Goal: Information Seeking & Learning: Learn about a topic

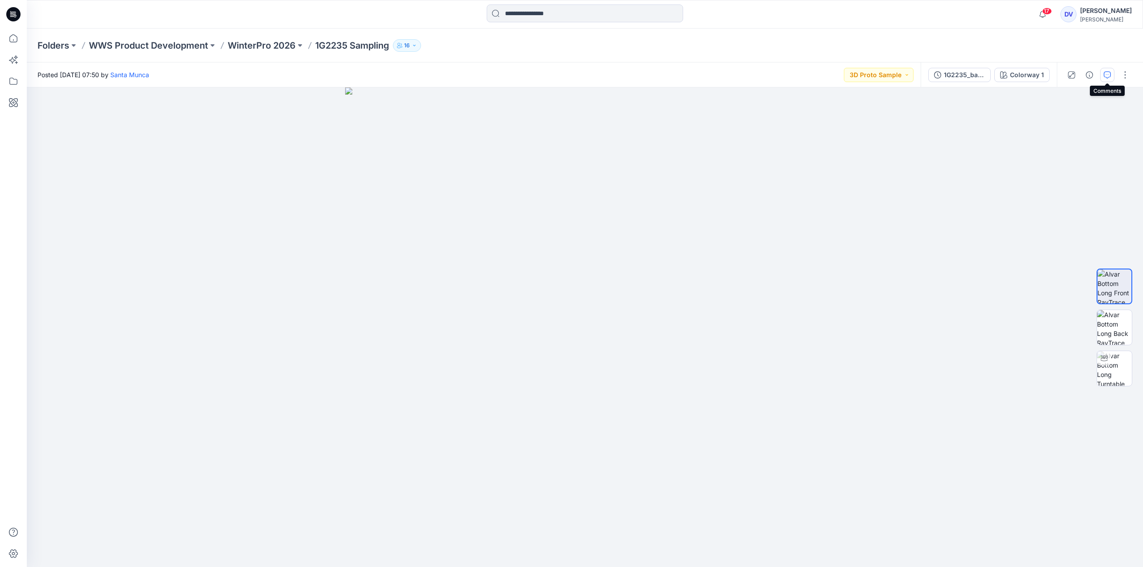
click at [1105, 76] on icon "button" at bounding box center [1107, 74] width 7 height 7
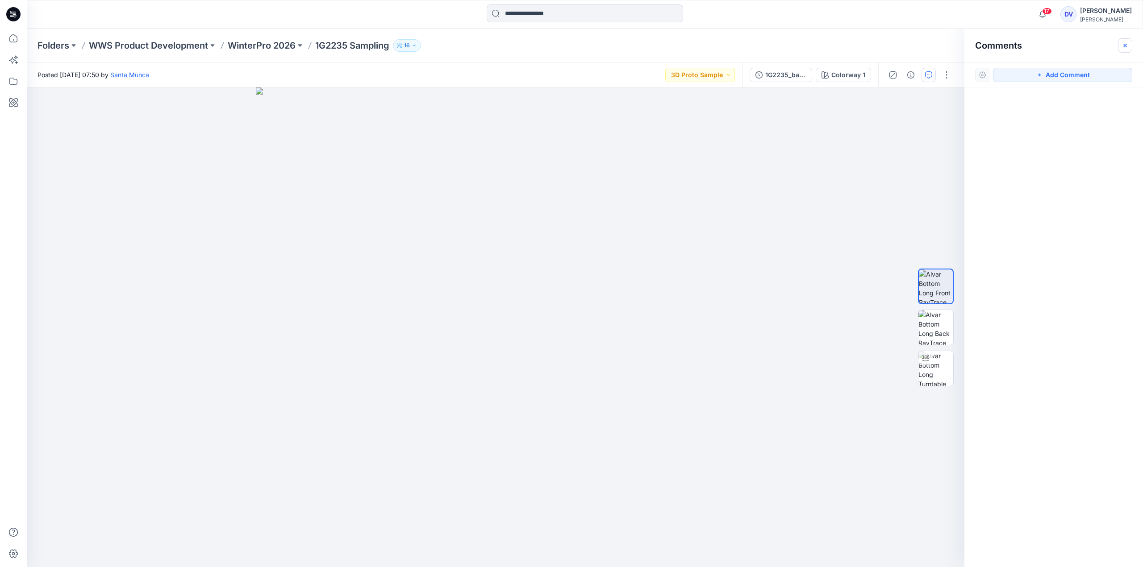
click at [1123, 42] on icon "button" at bounding box center [1124, 45] width 7 height 7
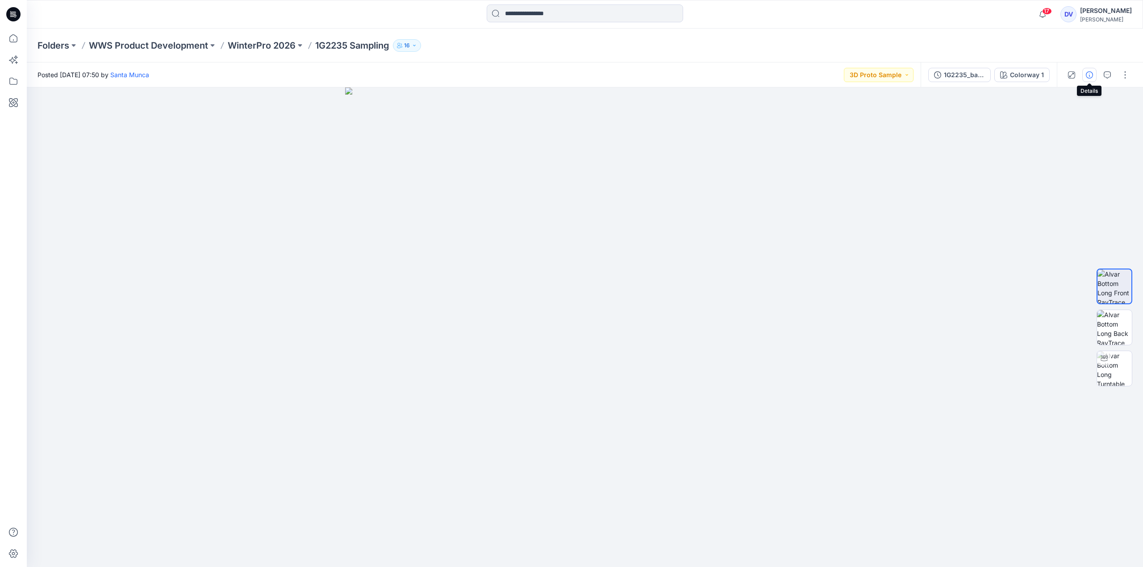
click at [1088, 81] on button "button" at bounding box center [1089, 75] width 14 height 14
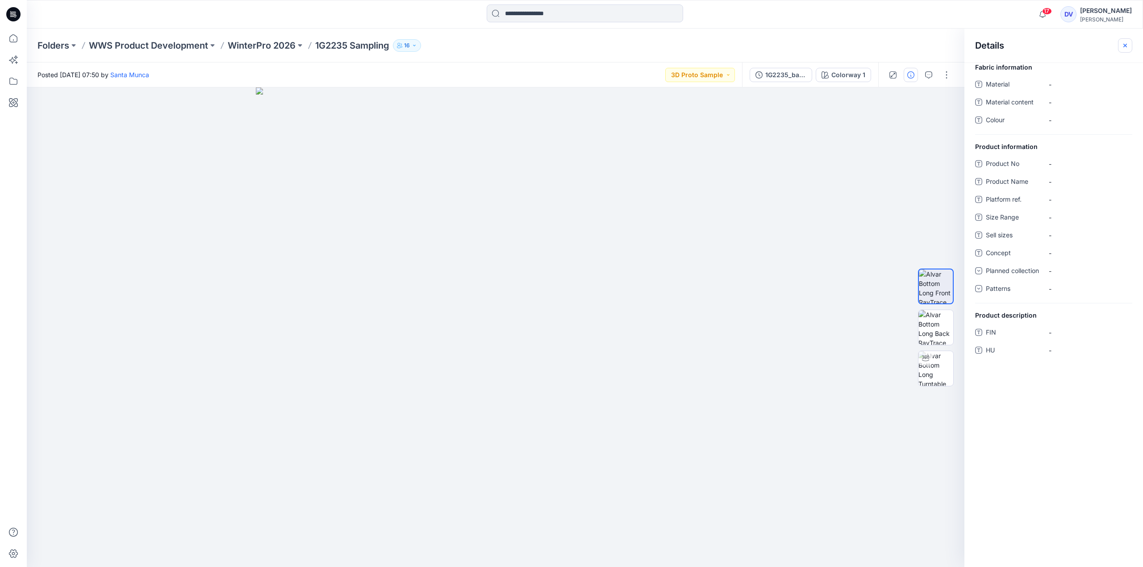
click at [1126, 45] on icon "button" at bounding box center [1124, 45] width 7 height 7
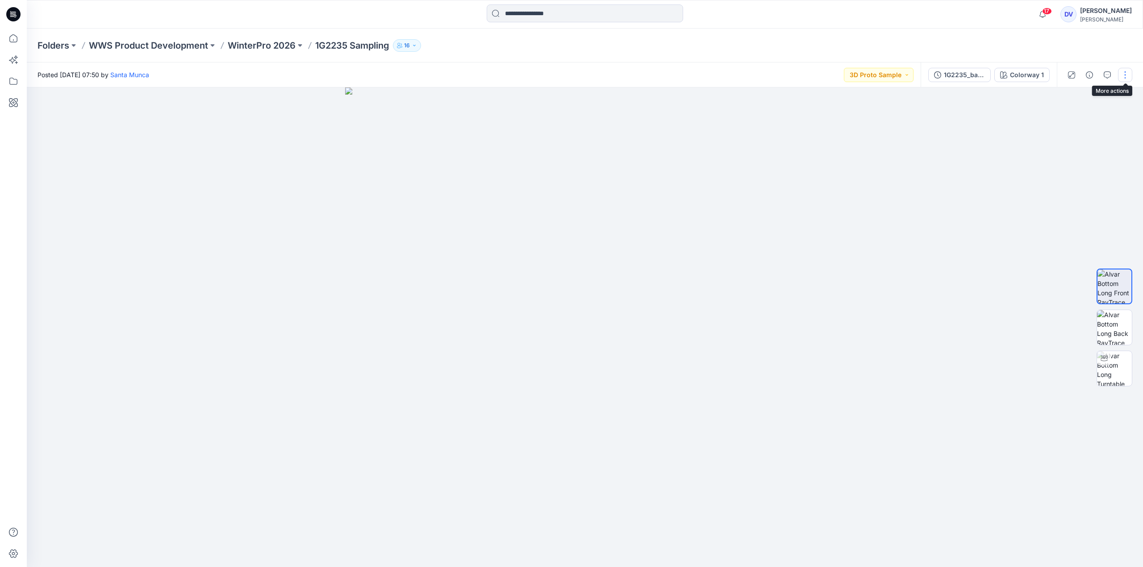
click at [1126, 75] on button "button" at bounding box center [1125, 75] width 14 height 14
click at [810, 284] on img at bounding box center [585, 328] width 480 height 480
click at [950, 74] on div "1G2235_base_POSES" at bounding box center [964, 75] width 41 height 10
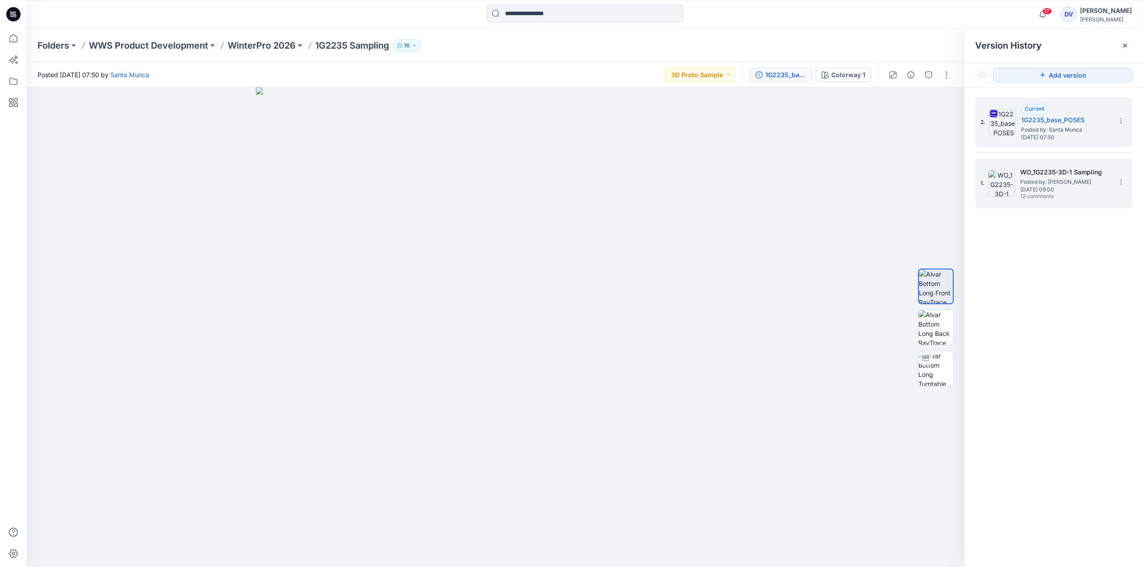
click at [1048, 187] on span "[DATE] 09:00" at bounding box center [1064, 190] width 89 height 6
click at [1039, 190] on span "[DATE] 09:00" at bounding box center [1064, 190] width 89 height 6
click at [1071, 171] on h5 "WO_1G2235-3D-1 Sampling" at bounding box center [1064, 172] width 89 height 11
click at [1060, 193] on span "12 comments" at bounding box center [1051, 196] width 63 height 7
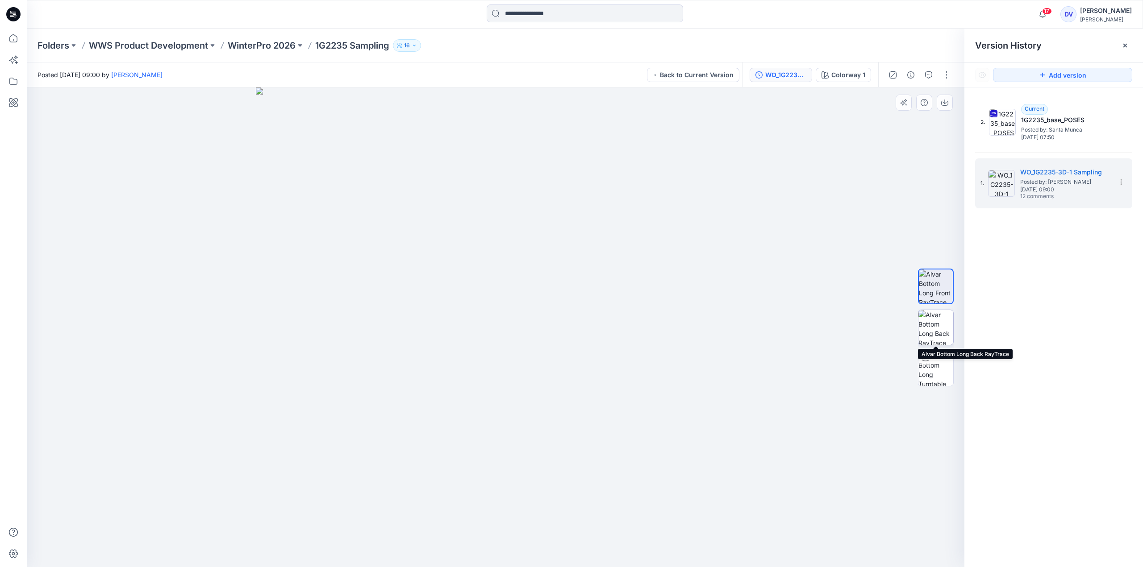
click at [938, 329] on img at bounding box center [935, 327] width 35 height 35
click at [1031, 196] on span "12 comments" at bounding box center [1051, 196] width 63 height 7
click at [1122, 183] on icon at bounding box center [1120, 182] width 7 height 7
click at [1016, 402] on div "2. Current 1G2235_base_POSES Posted by: [GEOGRAPHIC_DATA] [DATE] 07:50 1. WO_1G…" at bounding box center [1053, 334] width 179 height 493
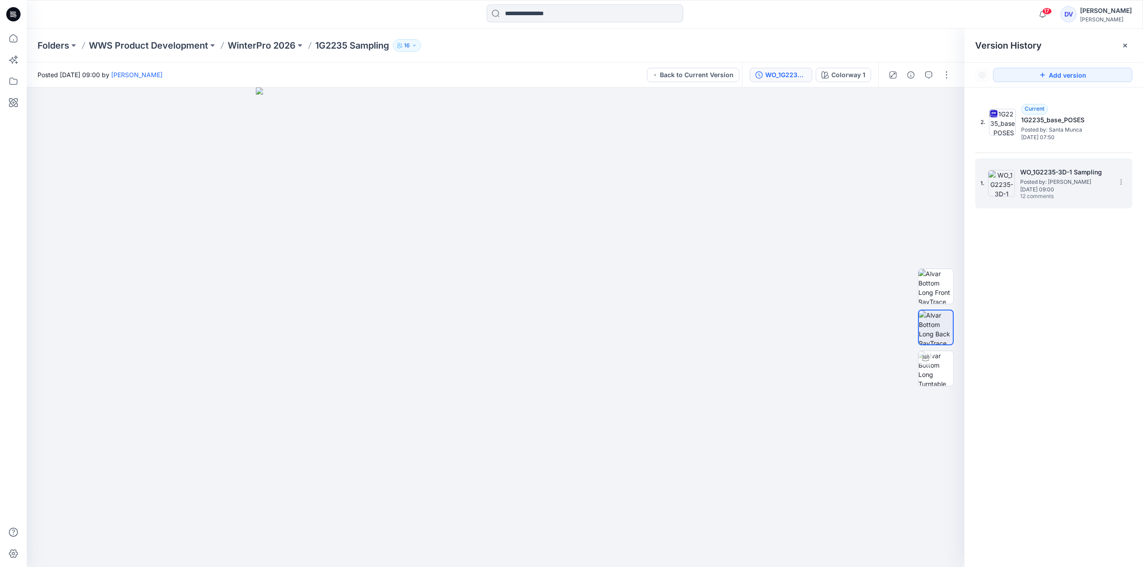
click at [1067, 183] on span "Posted by: [PERSON_NAME]" at bounding box center [1064, 182] width 89 height 9
click at [1080, 165] on div "1. WO_1G2235-3D-1 Sampling Posted by: [PERSON_NAME] [DATE] 09:00 12 comments" at bounding box center [1047, 183] width 134 height 43
click at [1034, 194] on span "12 comments" at bounding box center [1051, 196] width 63 height 7
click at [1002, 176] on img at bounding box center [1001, 183] width 27 height 27
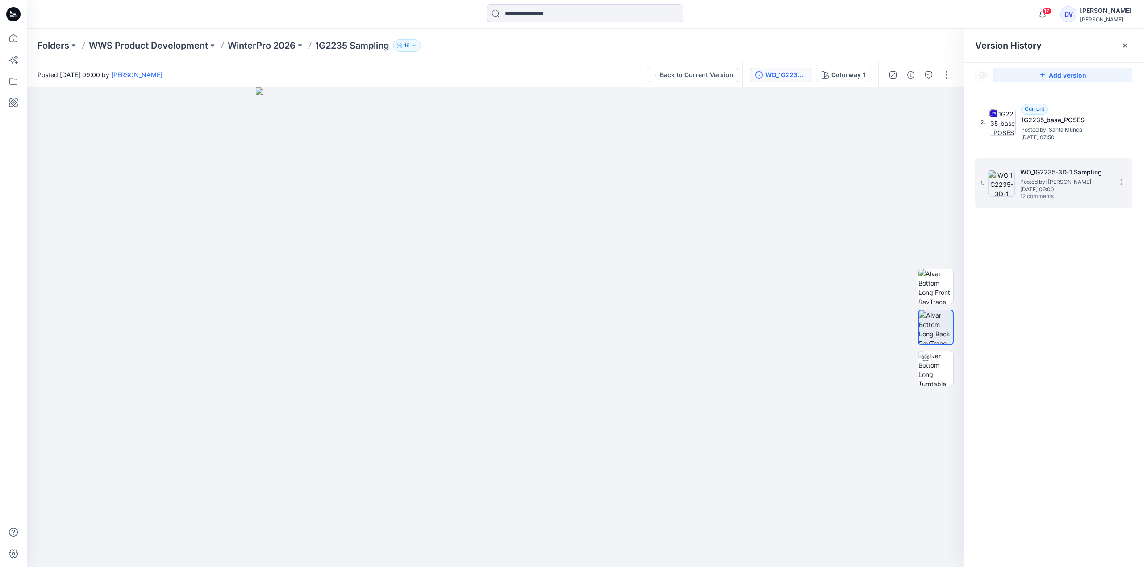
click at [1052, 180] on span "Posted by: [PERSON_NAME]" at bounding box center [1064, 182] width 89 height 9
click at [929, 78] on icon "button" at bounding box center [928, 74] width 7 height 7
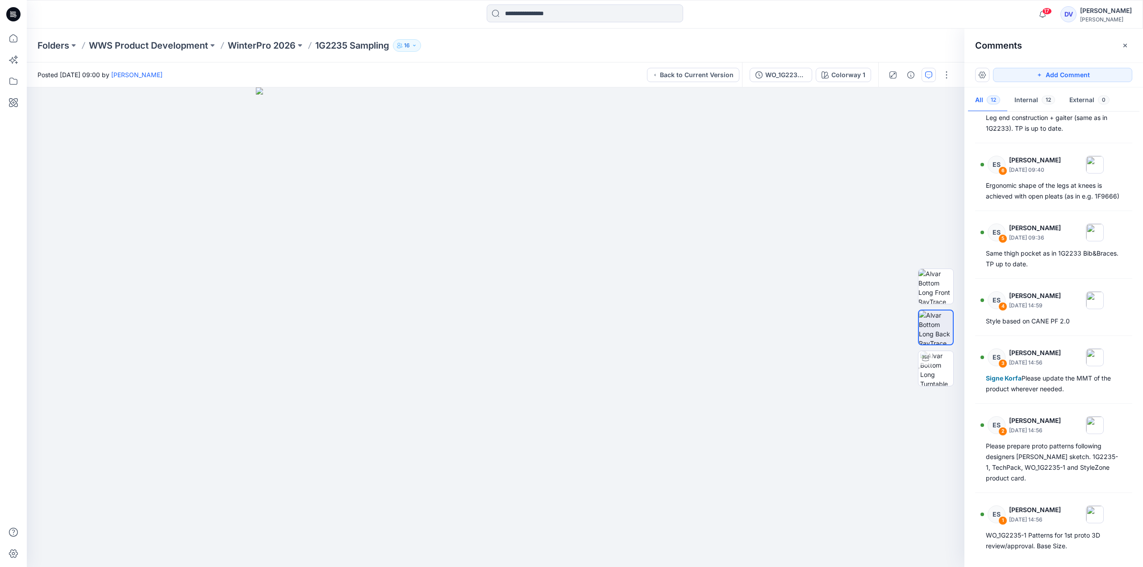
scroll to position [367, 0]
click at [782, 75] on div "WO_1G2235-3D-1 Sampling" at bounding box center [785, 75] width 41 height 10
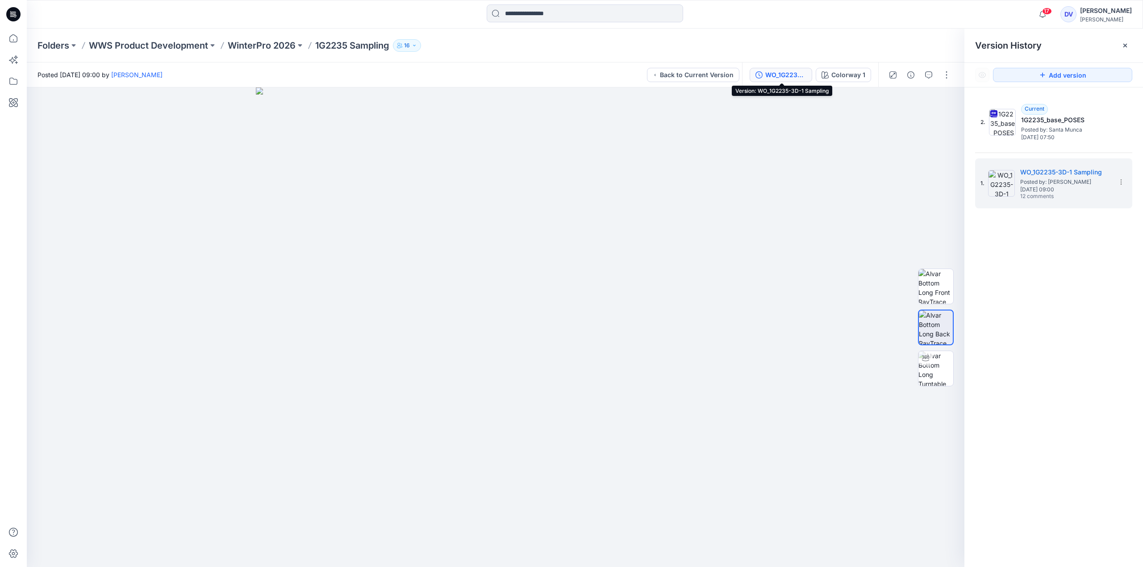
click at [783, 72] on div "WO_1G2235-3D-1 Sampling" at bounding box center [785, 75] width 41 height 10
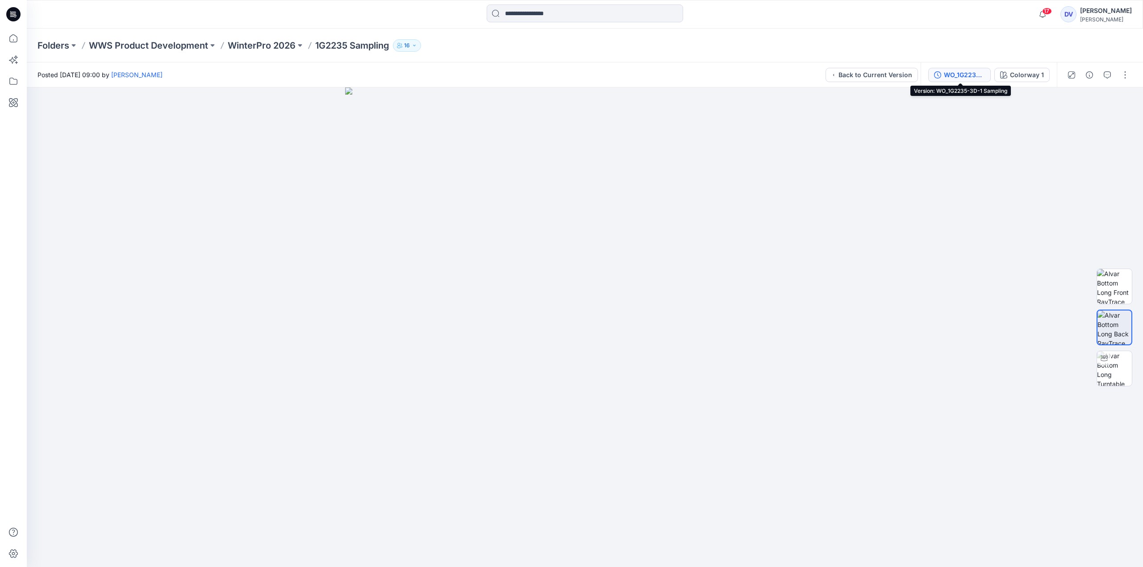
click at [962, 75] on div "WO_1G2235-3D-1 Sampling" at bounding box center [964, 75] width 41 height 10
